Goal: Obtain resource: Obtain resource

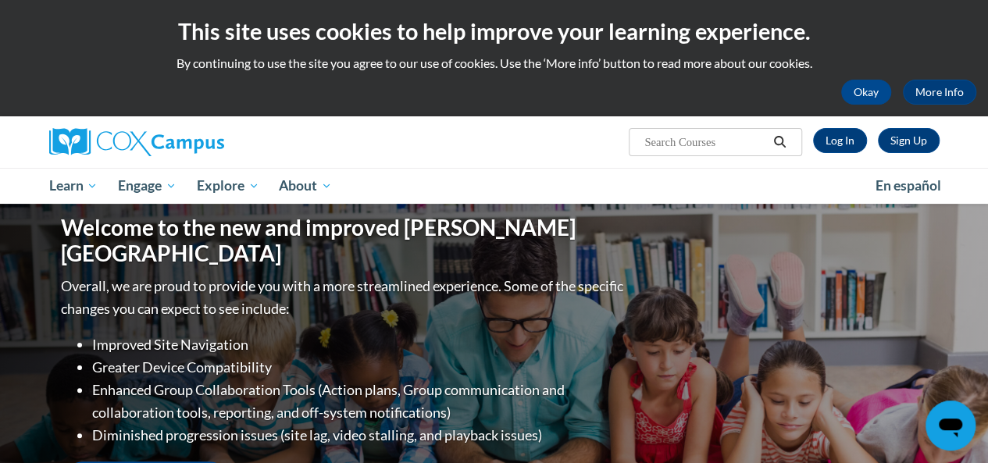
drag, startPoint x: 0, startPoint y: 0, endPoint x: 468, endPoint y: 91, distance: 476.6
click at [468, 91] on div "Okay More Info" at bounding box center [494, 92] width 965 height 25
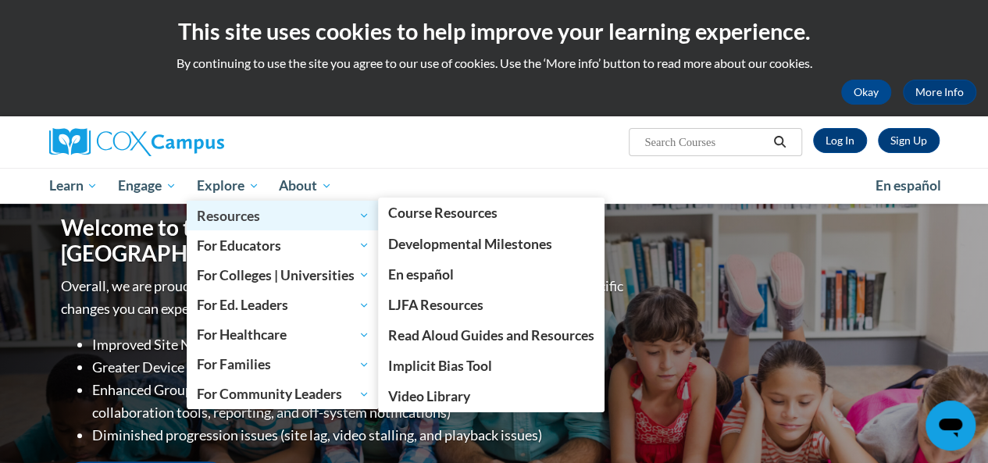
click at [212, 209] on span "Resources" at bounding box center [283, 215] width 173 height 19
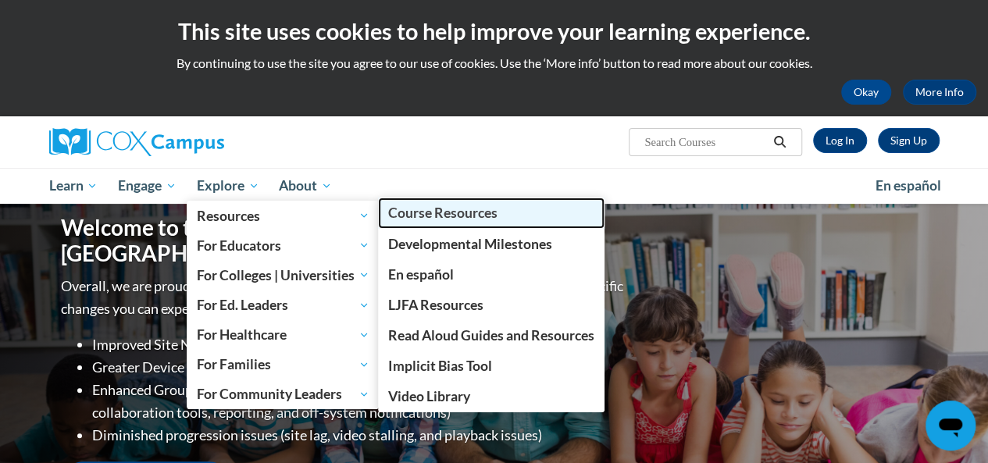
click at [424, 217] on span "Course Resources" at bounding box center [442, 213] width 109 height 16
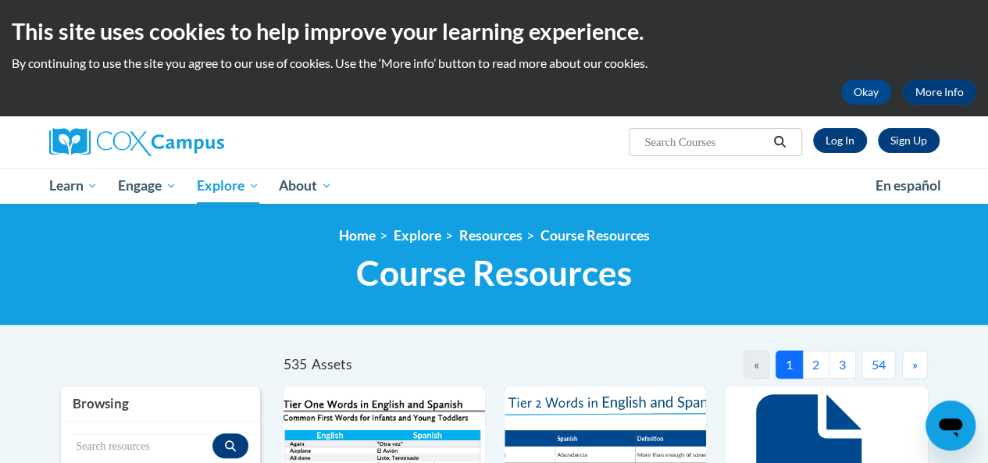
click at [656, 141] on input "Search..." at bounding box center [705, 142] width 125 height 19
type input "7 steps vocabulary"
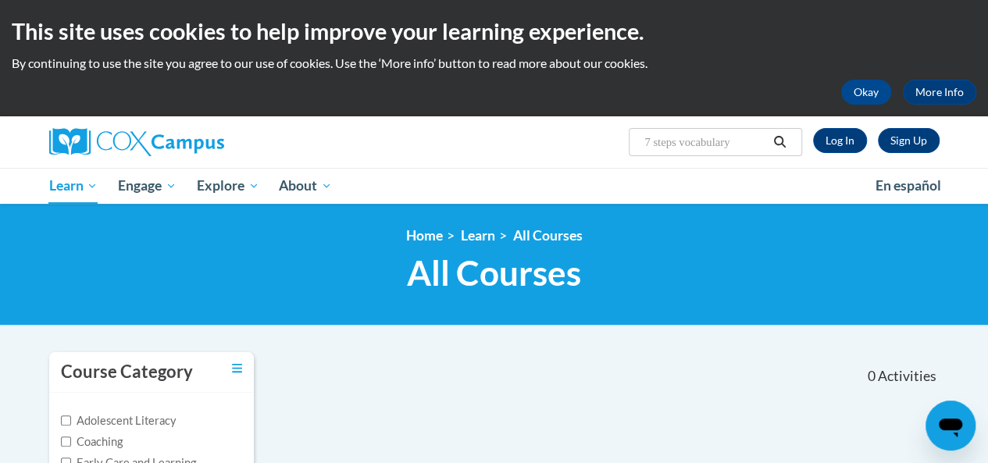
click at [816, 116] on div "Sign Up Log In Search Search... 7 steps vocabulary" at bounding box center [646, 136] width 609 height 40
click at [752, 140] on input "7 steps vocabulary" at bounding box center [705, 142] width 125 height 19
click at [748, 137] on input "7 steps vocabulary" at bounding box center [705, 142] width 125 height 19
type input "7 steps vocabulary routine"
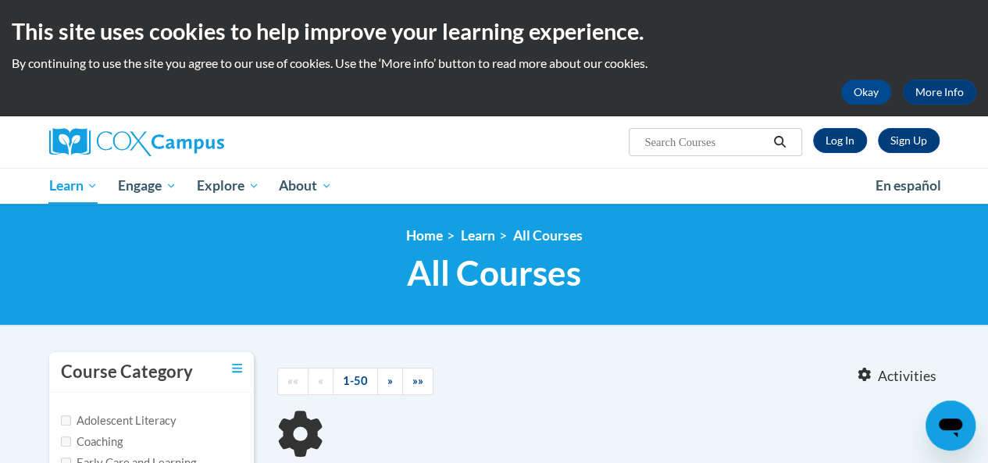
type input "7 steps vocabulary routine"
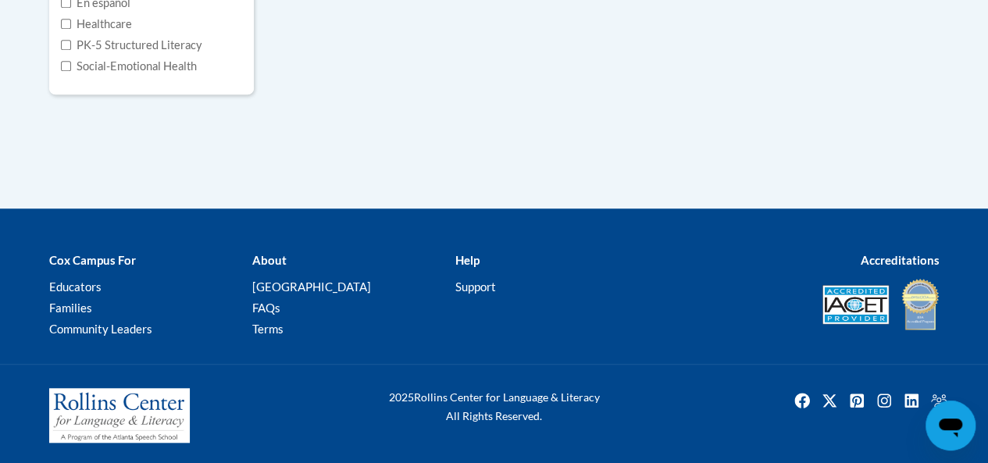
scroll to position [482, 0]
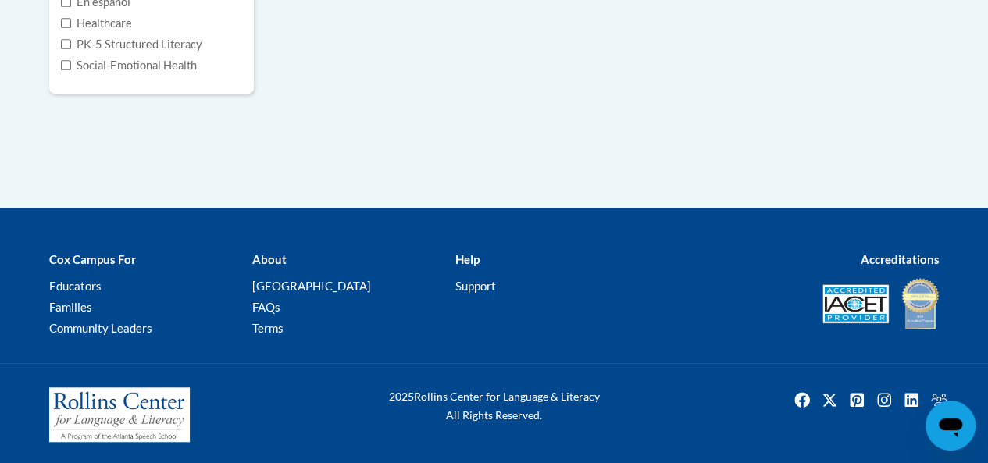
click at [184, 42] on label "PK-5 Structured Literacy" at bounding box center [131, 44] width 141 height 17
click at [71, 42] on input "PK-5 Structured Literacy" at bounding box center [66, 44] width 10 height 10
checkbox input "true"
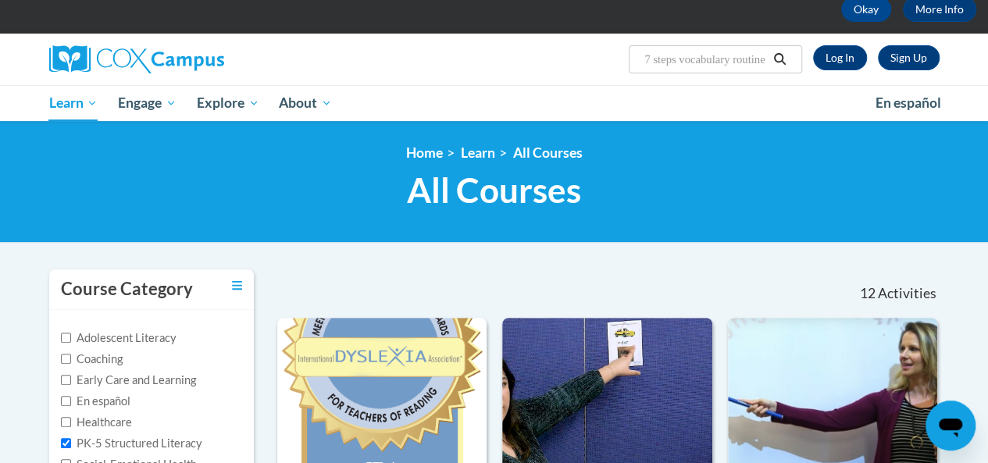
scroll to position [0, 0]
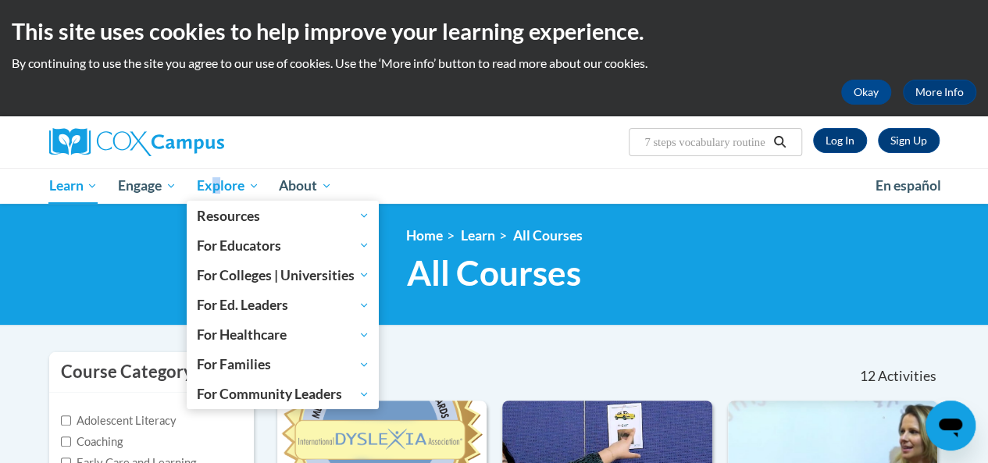
click at [218, 191] on span "Explore" at bounding box center [228, 186] width 62 height 19
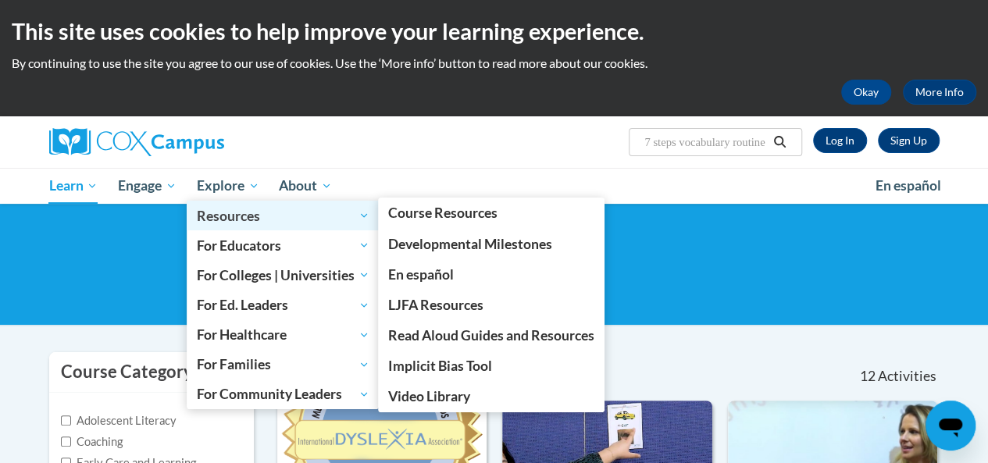
click at [213, 221] on span "Resources" at bounding box center [283, 215] width 173 height 19
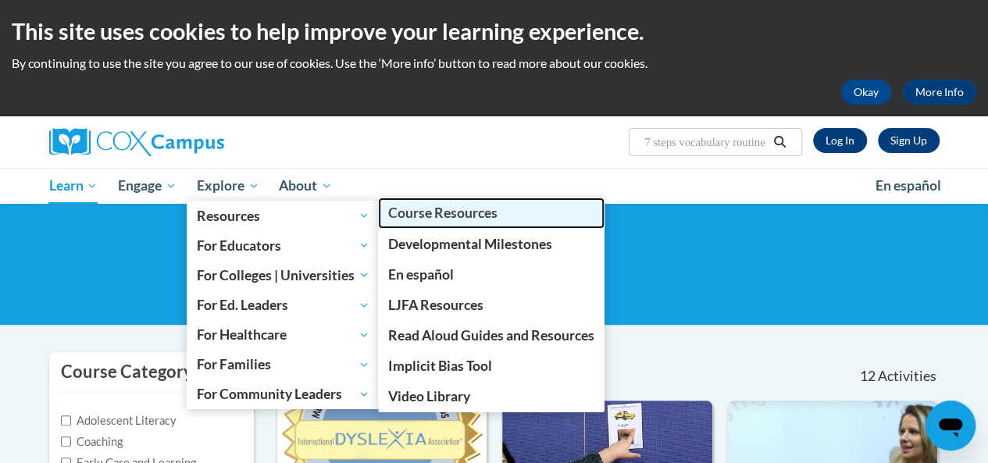
click at [405, 218] on span "Course Resources" at bounding box center [442, 213] width 109 height 16
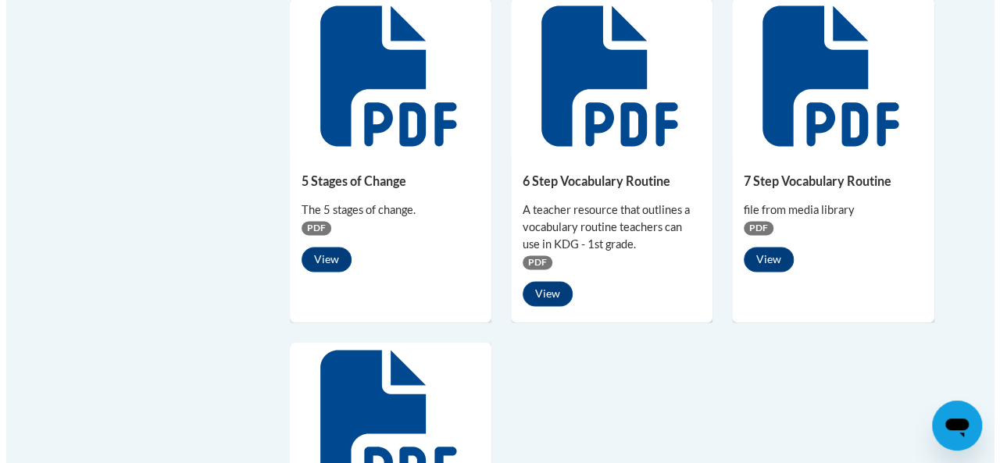
scroll to position [1094, 0]
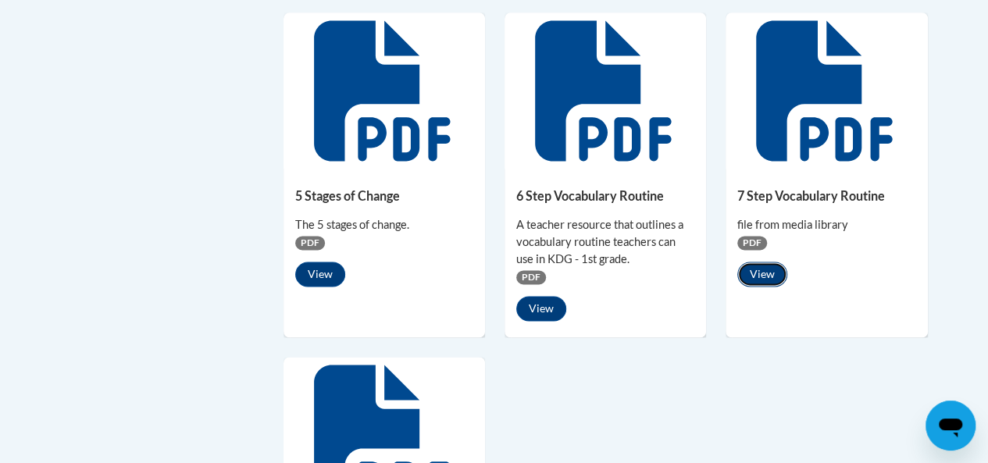
click at [757, 269] on button "View" at bounding box center [762, 274] width 50 height 25
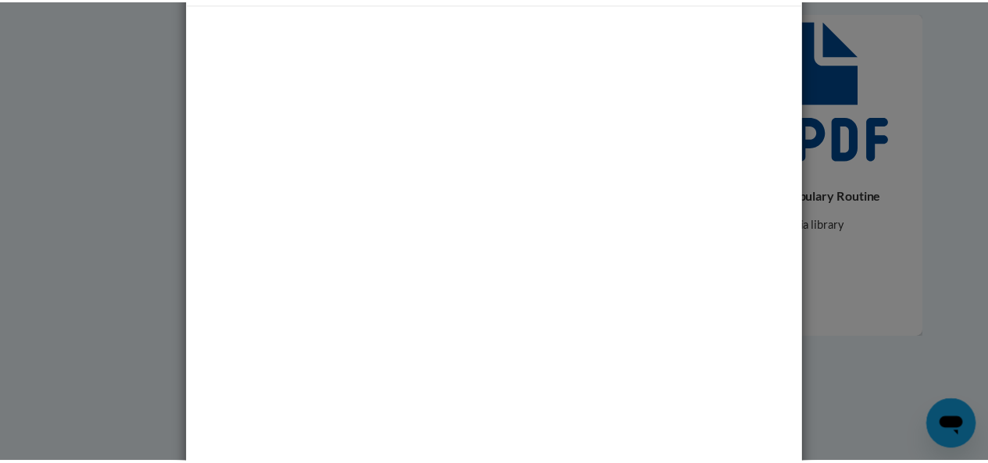
scroll to position [0, 0]
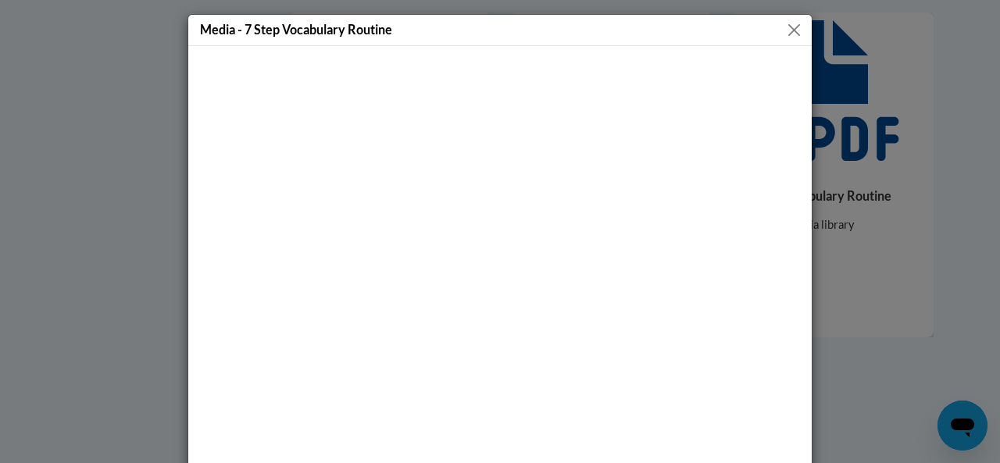
click at [882, 223] on div "Media - 7 Step Vocabulary Routine" at bounding box center [500, 231] width 1000 height 463
click at [837, 160] on div "Media - 7 Step Vocabulary Routine" at bounding box center [500, 231] width 1000 height 463
click at [851, 87] on div "Media - 7 Step Vocabulary Routine" at bounding box center [500, 231] width 1000 height 463
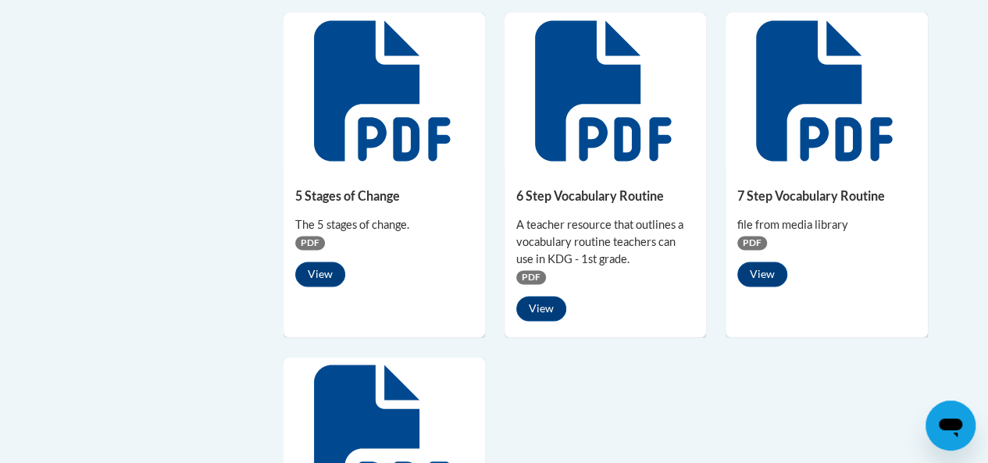
click at [782, 266] on div "View" at bounding box center [826, 274] width 178 height 25
click at [784, 266] on button "View" at bounding box center [762, 274] width 50 height 25
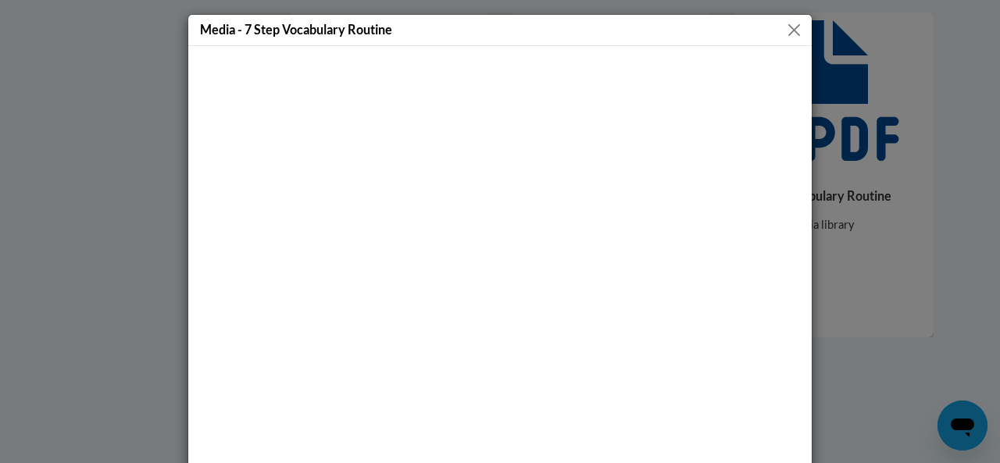
click at [869, 49] on div "Media - 7 Step Vocabulary Routine" at bounding box center [500, 231] width 1000 height 463
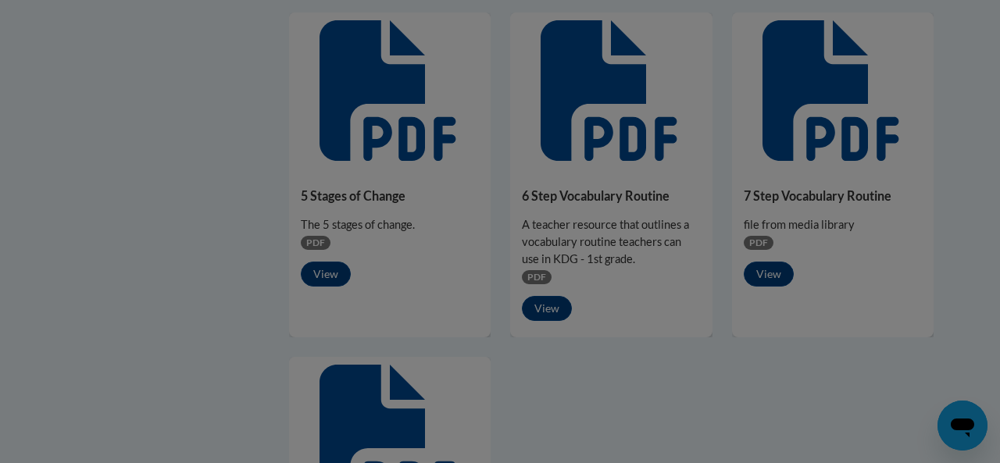
drag, startPoint x: 902, startPoint y: 30, endPoint x: 904, endPoint y: -2, distance: 32.1
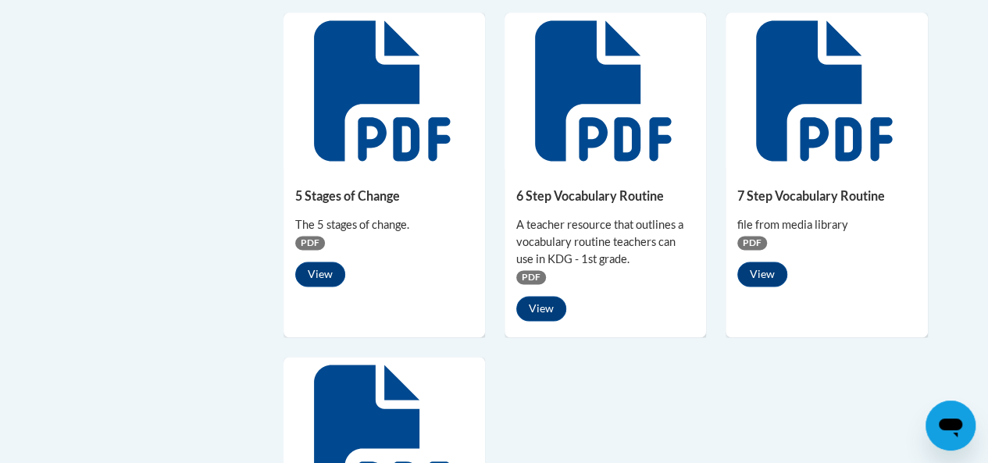
drag, startPoint x: 904, startPoint y: -2, endPoint x: 395, endPoint y: 98, distance: 518.9
drag, startPoint x: 395, startPoint y: 98, endPoint x: 384, endPoint y: 98, distance: 10.2
click at [384, 98] on icon at bounding box center [382, 90] width 136 height 141
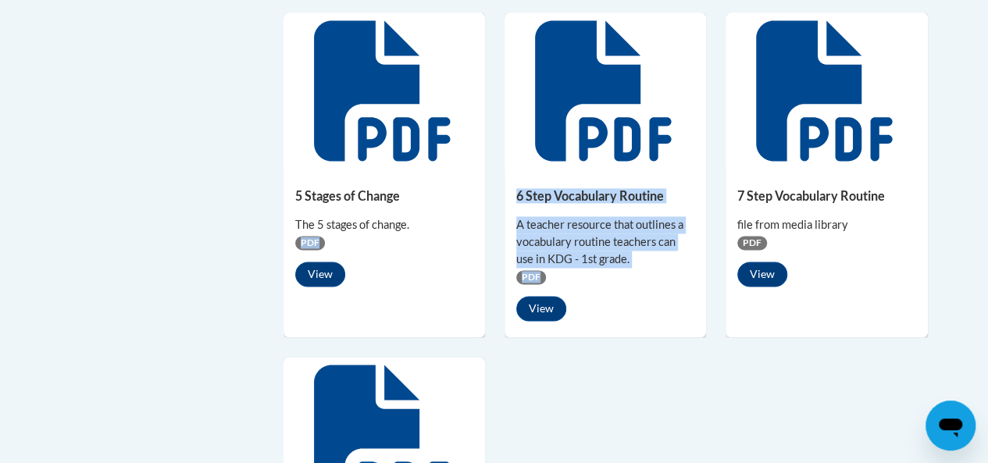
drag, startPoint x: 547, startPoint y: 158, endPoint x: 477, endPoint y: 268, distance: 130.3
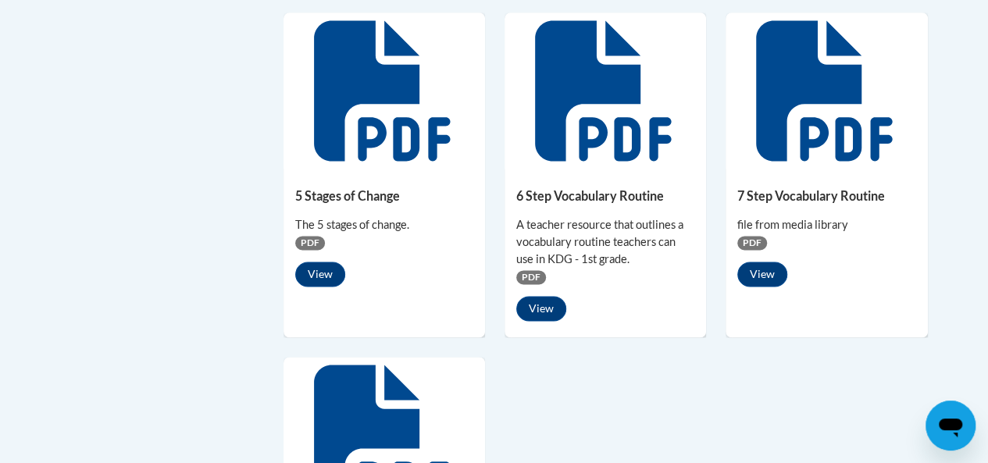
click at [753, 242] on span "PDF" at bounding box center [752, 243] width 30 height 14
click at [755, 243] on span "PDF" at bounding box center [752, 243] width 30 height 14
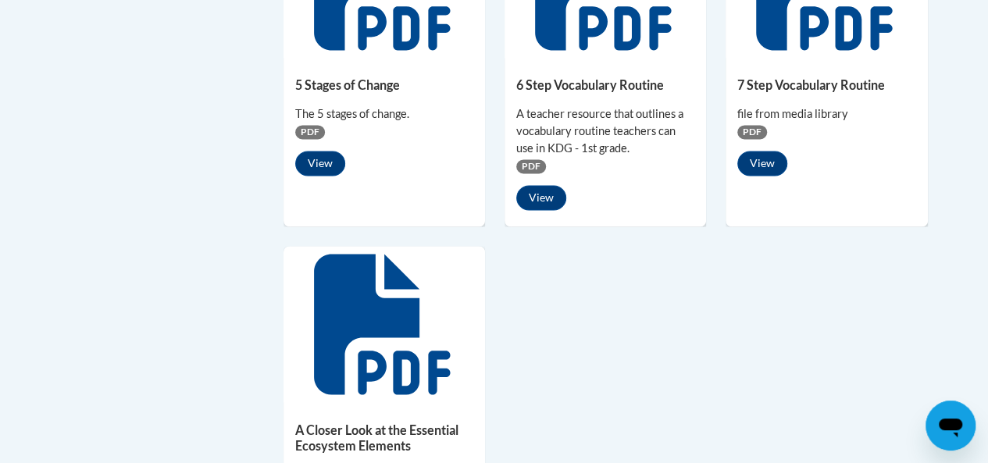
scroll to position [1172, 0]
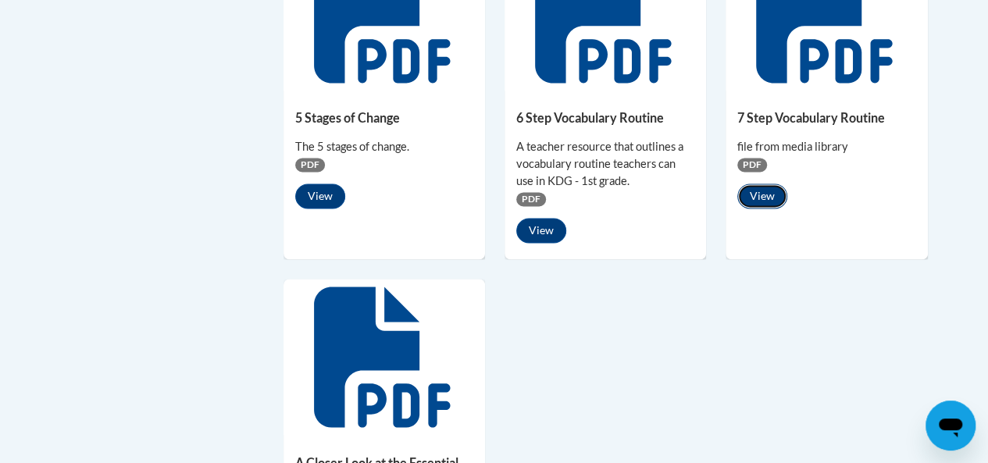
click at [772, 194] on button "View" at bounding box center [762, 196] width 50 height 25
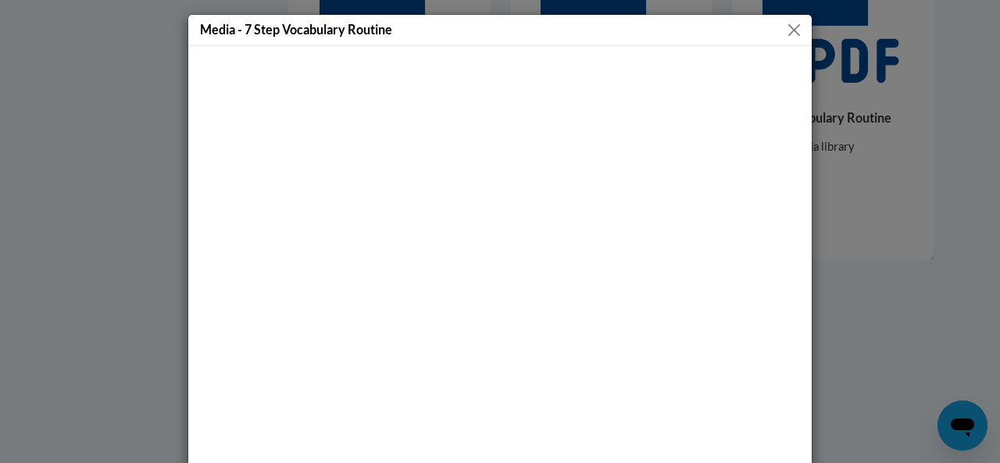
click at [787, 29] on button "Close" at bounding box center [794, 30] width 20 height 20
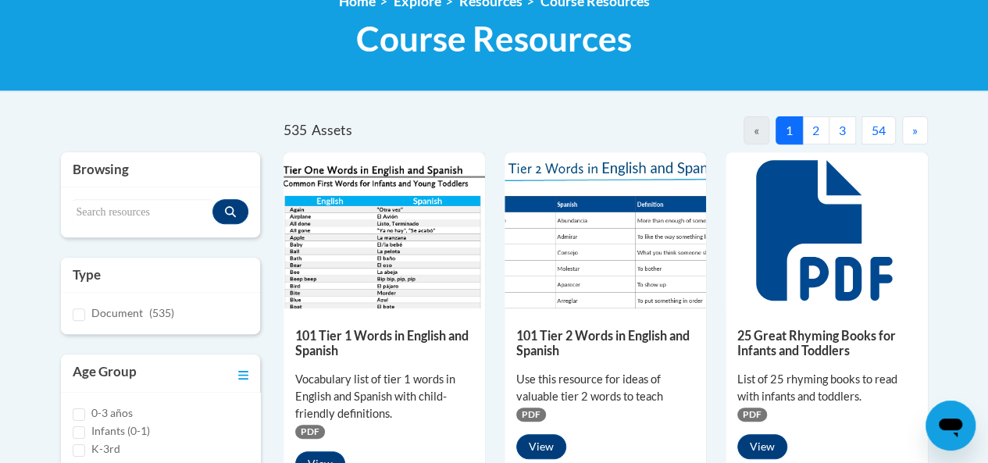
scroll to position [0, 0]
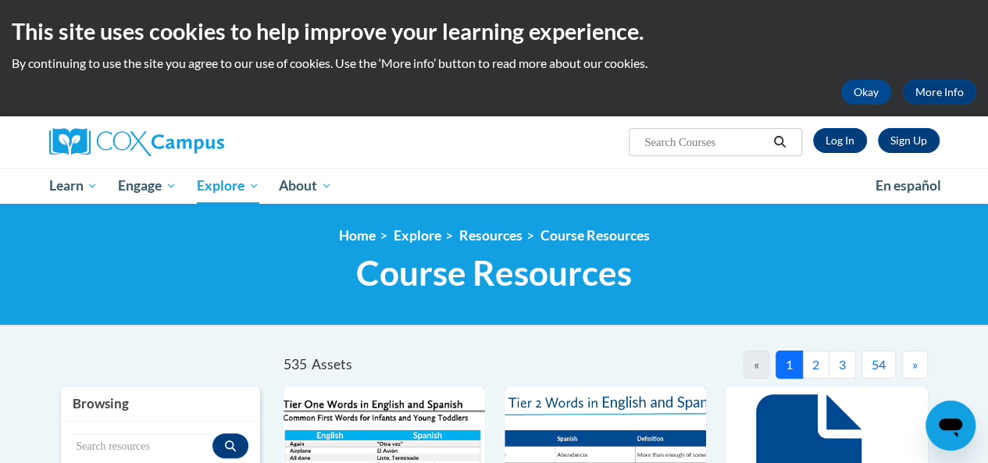
click at [728, 146] on input "Search..." at bounding box center [705, 142] width 125 height 19
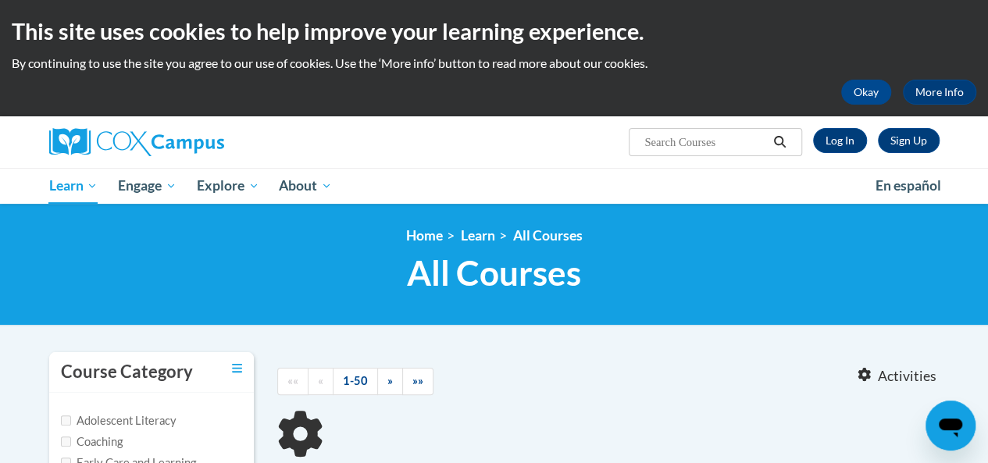
type input "lesson plan template"
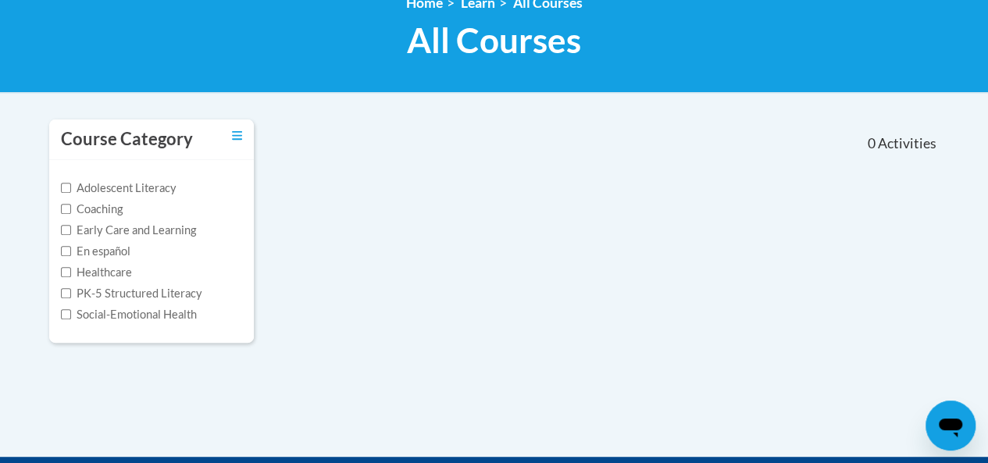
scroll to position [234, 0]
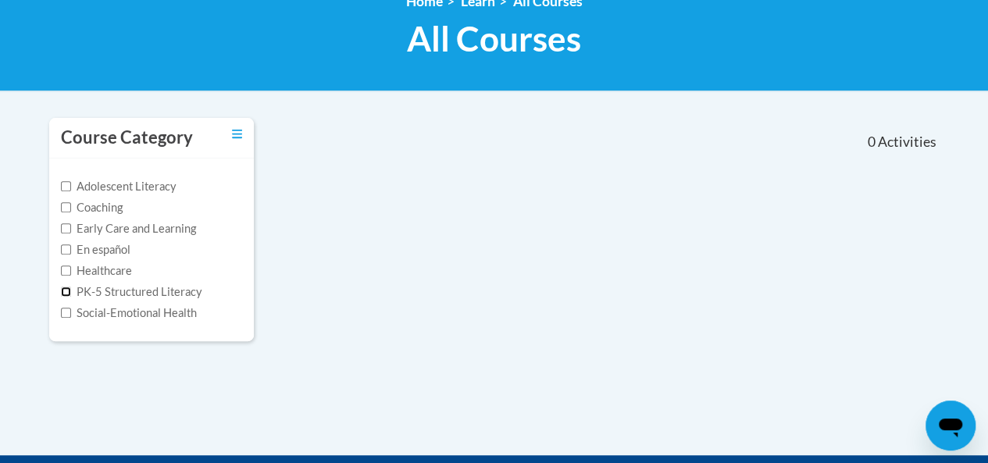
click at [69, 291] on input "PK-5 Structured Literacy" at bounding box center [66, 292] width 10 height 10
checkbox input "true"
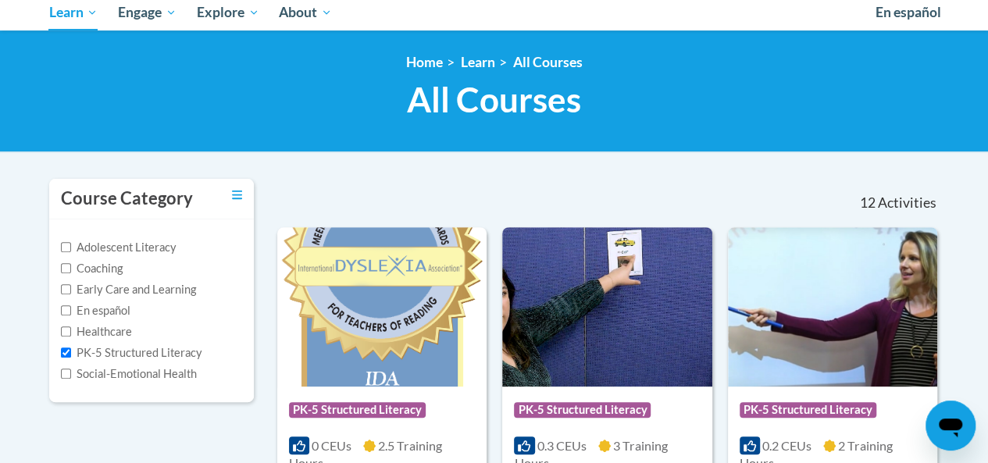
scroll to position [0, 0]
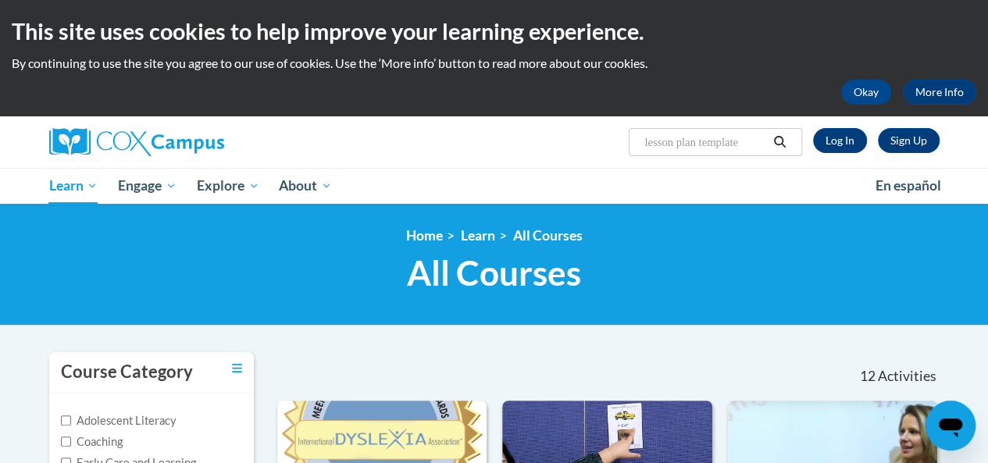
click at [778, 143] on icon "Search" at bounding box center [780, 142] width 14 height 12
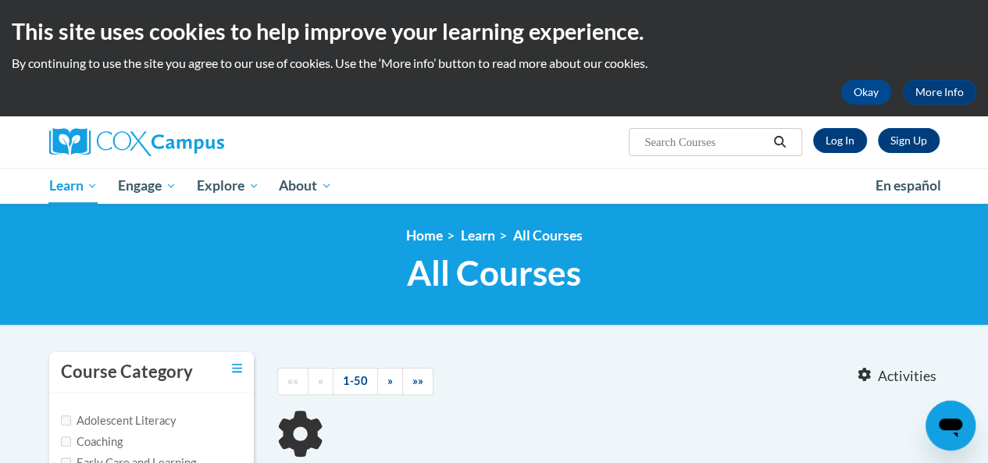
type input "lesson plan template"
